Goal: Check status: Check status

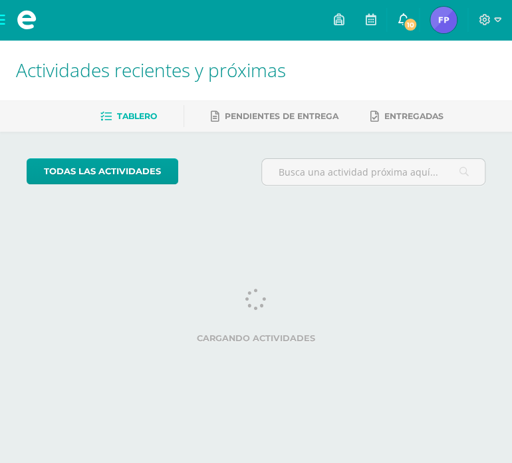
click at [412, 19] on span "10" at bounding box center [410, 24] width 15 height 15
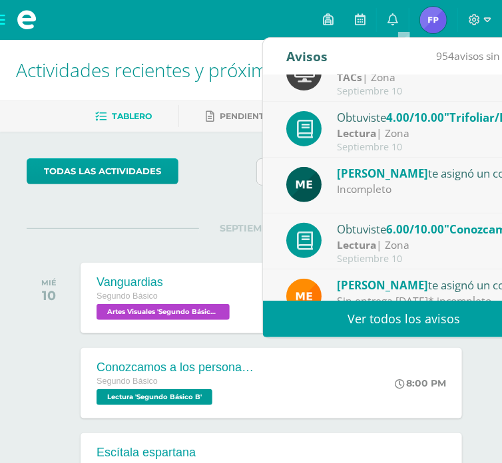
scroll to position [86, 0]
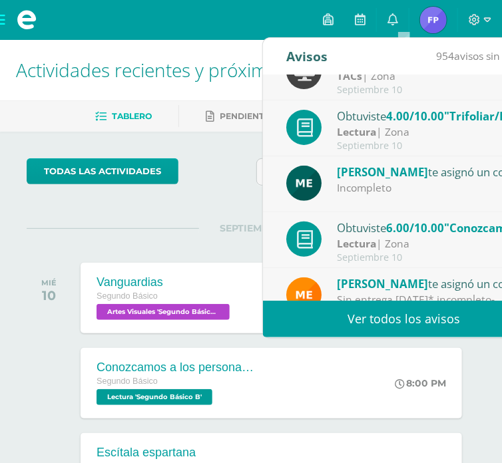
click at [438, 132] on div "Lectura | Zona" at bounding box center [429, 131] width 185 height 15
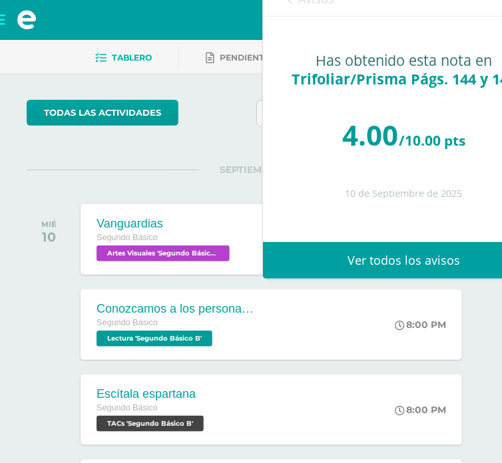
scroll to position [52, 0]
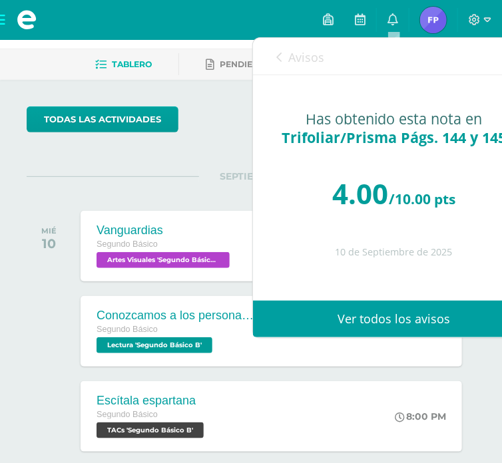
click at [279, 50] on link "Avisos" at bounding box center [300, 57] width 48 height 38
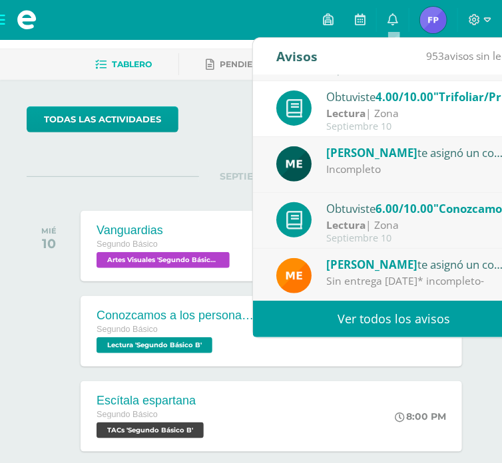
scroll to position [0, 0]
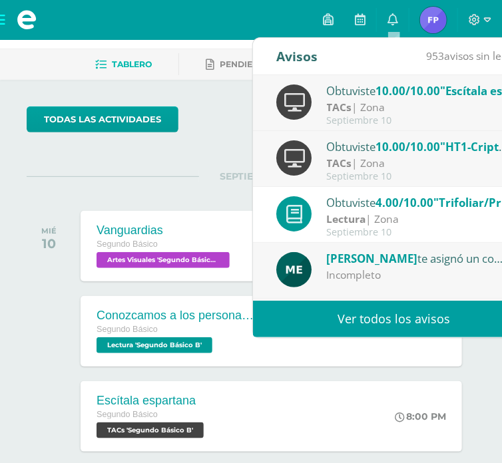
click at [431, 39] on div "953 avisos sin leer" at bounding box center [468, 56] width 85 height 37
click at [426, 13] on img at bounding box center [433, 20] width 27 height 27
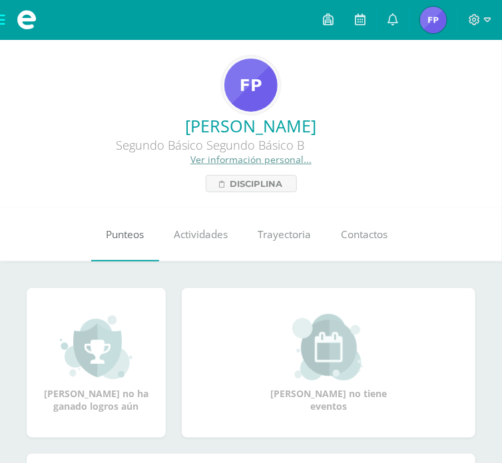
click at [126, 247] on link "Punteos" at bounding box center [125, 234] width 68 height 53
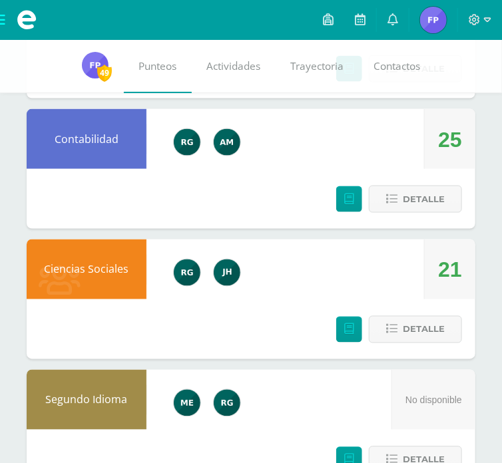
scroll to position [403, 0]
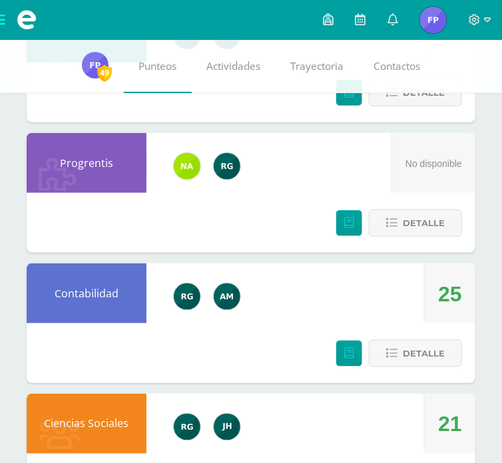
scroll to position [243, 0]
